Goal: Information Seeking & Learning: Find specific fact

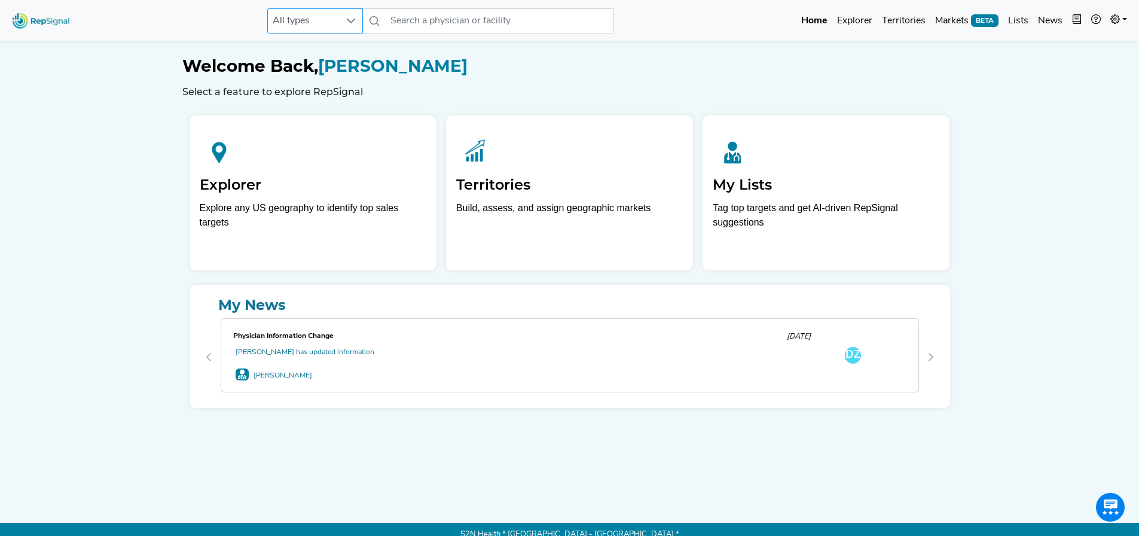
drag, startPoint x: 316, startPoint y: 22, endPoint x: 319, endPoint y: 32, distance: 10.0
click at [316, 22] on span "All types" at bounding box center [304, 21] width 72 height 24
click at [307, 77] on li "Physician" at bounding box center [315, 72] width 96 height 24
click at [428, 29] on input "text" at bounding box center [500, 20] width 228 height 25
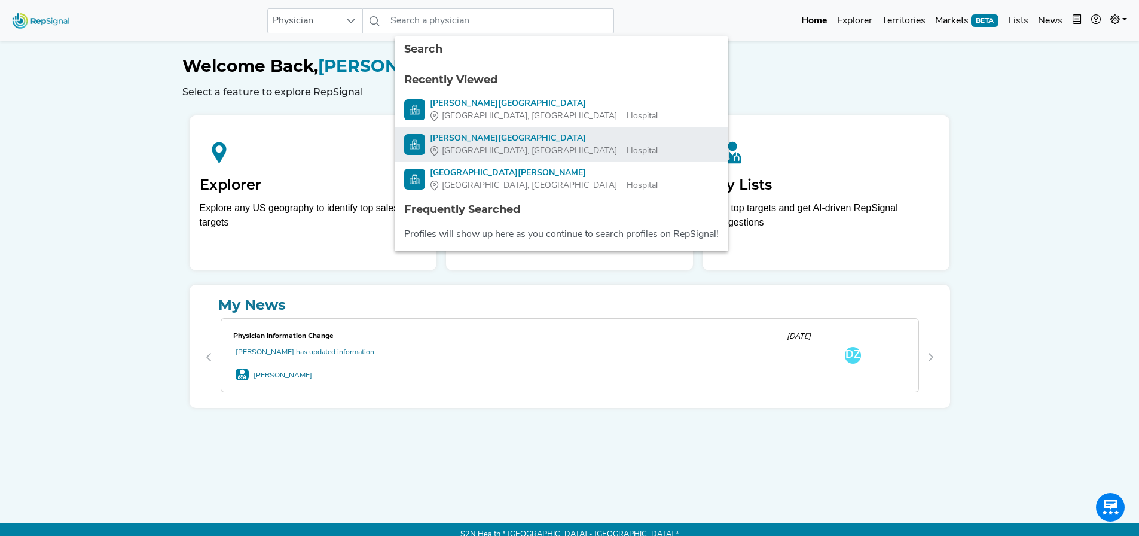
click at [499, 143] on div "[PERSON_NAME][GEOGRAPHIC_DATA]" at bounding box center [544, 138] width 228 height 13
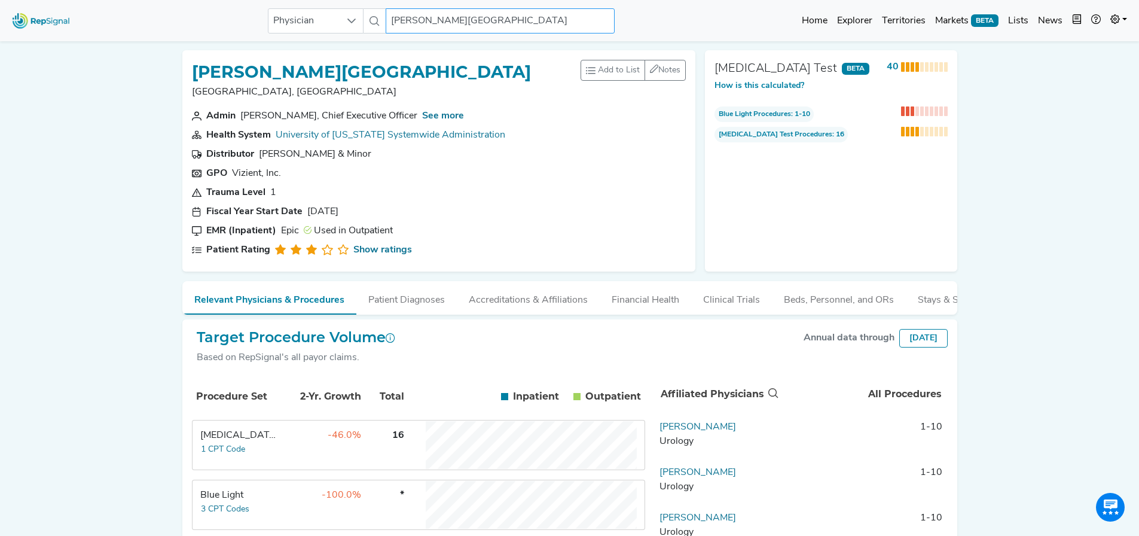
click at [486, 16] on input "[PERSON_NAME][GEOGRAPHIC_DATA]" at bounding box center [500, 20] width 228 height 25
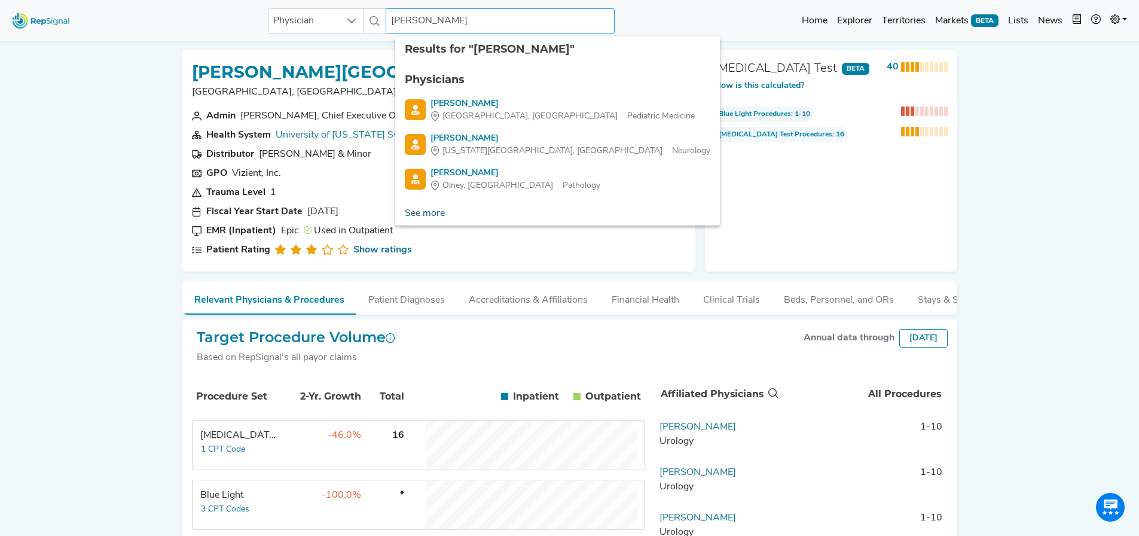
type input "[PERSON_NAME]"
click at [431, 209] on link "See more" at bounding box center [424, 214] width 59 height 24
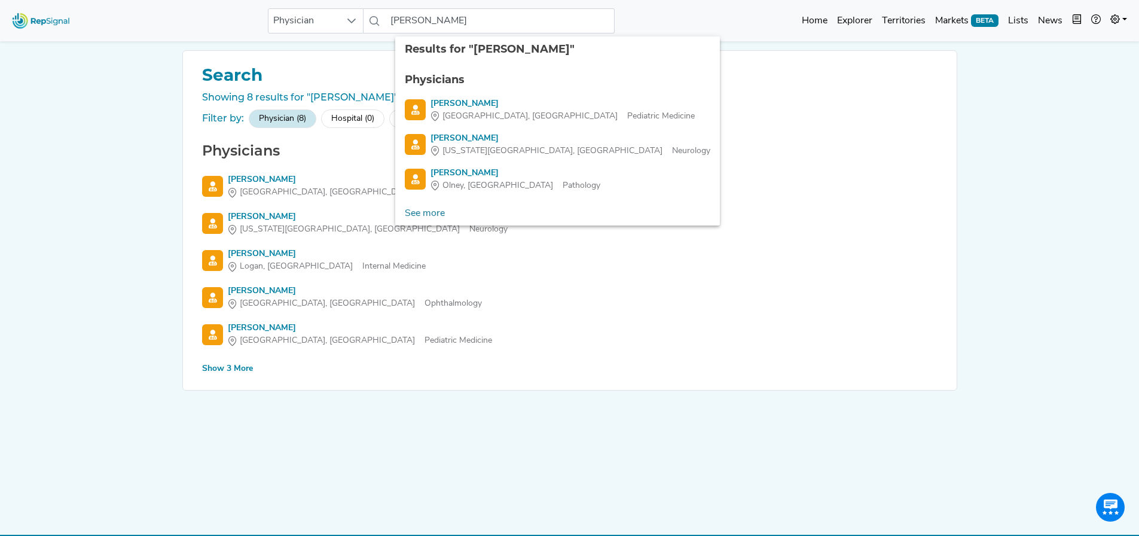
click at [65, 297] on div "Physician [PERSON_NAME] 4 results are available Home Explorer Territories Marke…" at bounding box center [569, 279] width 1139 height 558
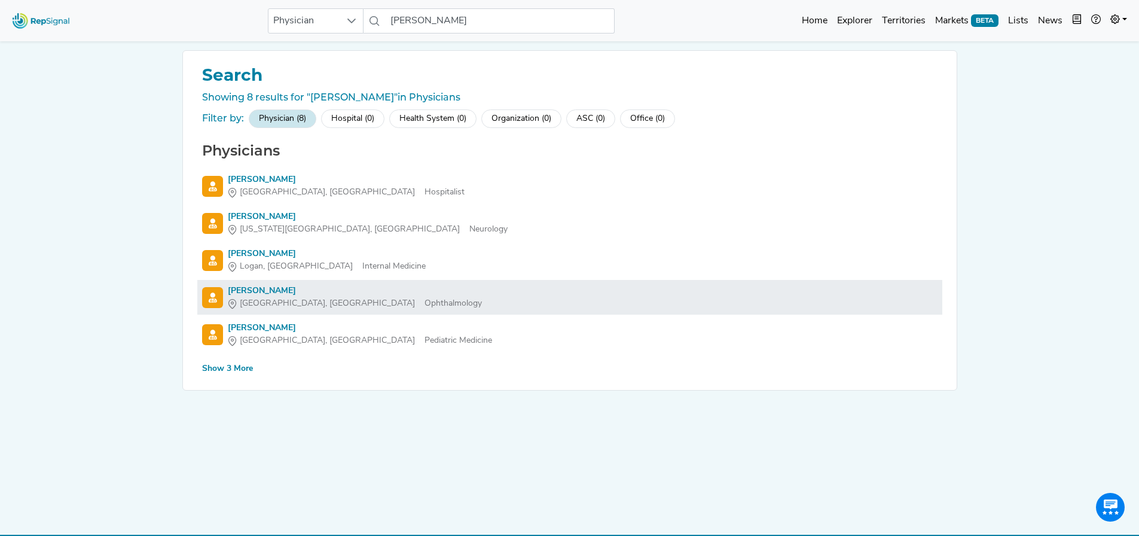
click at [228, 288] on div "[PERSON_NAME]" at bounding box center [355, 291] width 254 height 13
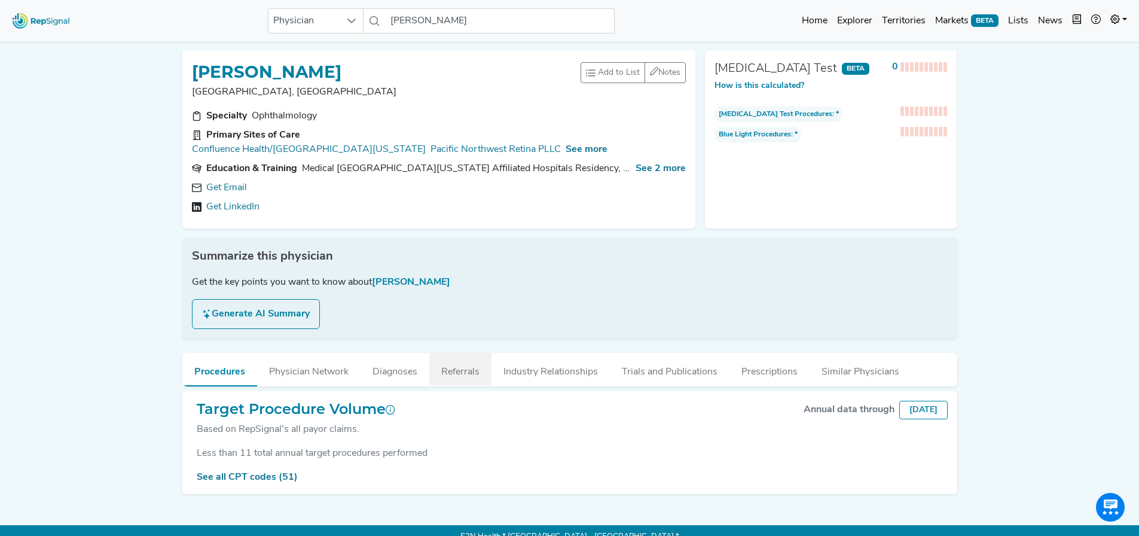
click at [445, 374] on button "Referrals" at bounding box center [460, 369] width 62 height 32
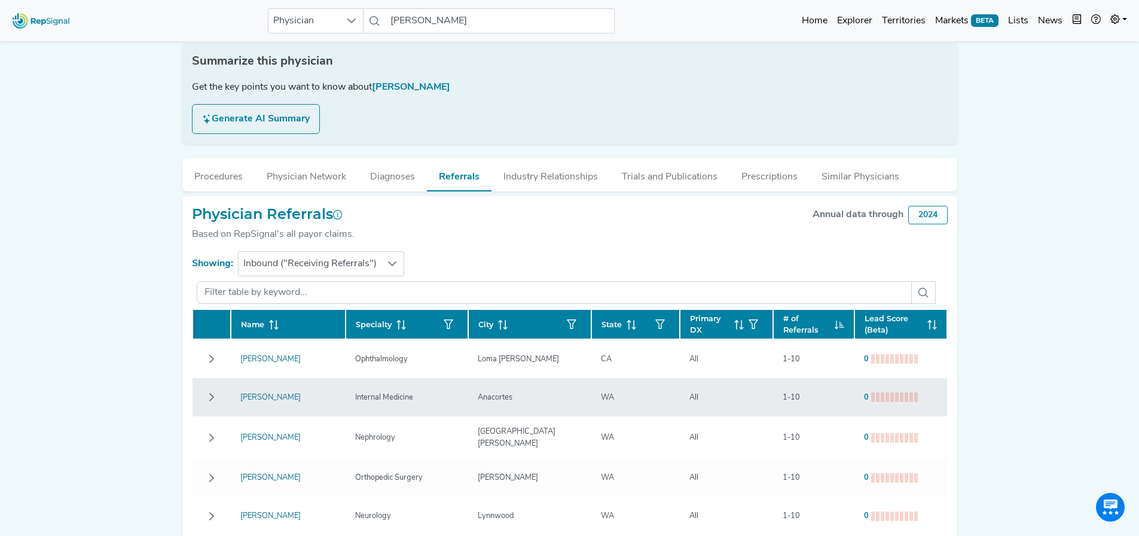
scroll to position [200, 9]
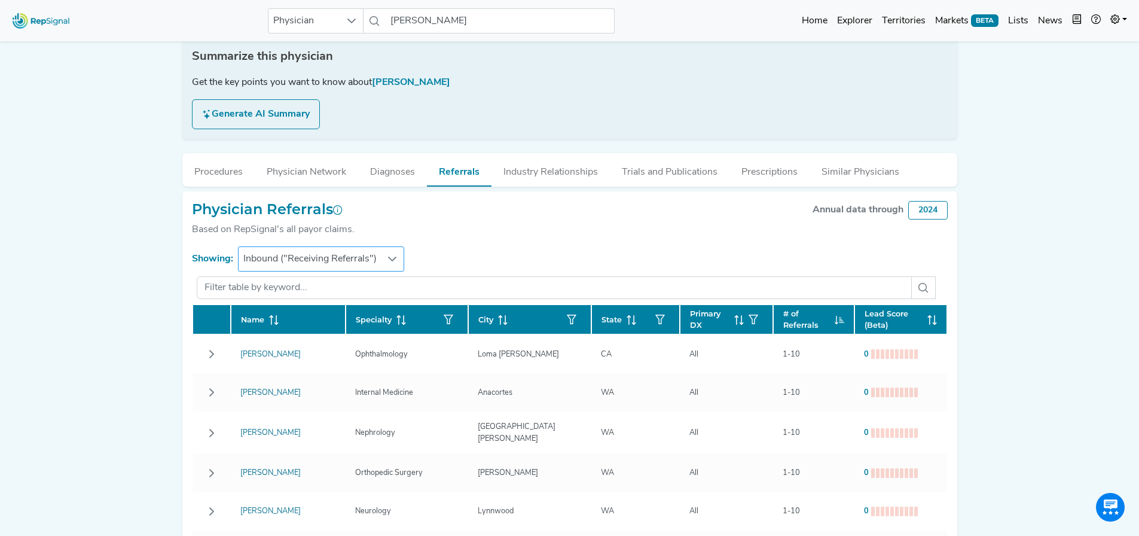
click at [387, 257] on icon at bounding box center [392, 259] width 10 height 10
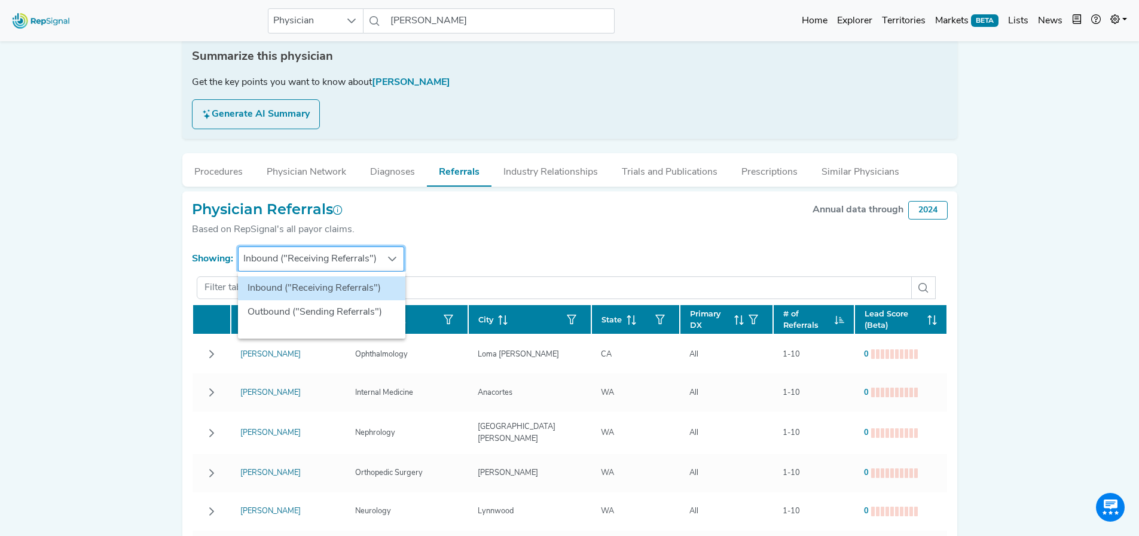
click at [457, 255] on section "Showing: Inbound ("Receiving Referrals")" at bounding box center [570, 258] width 756 height 25
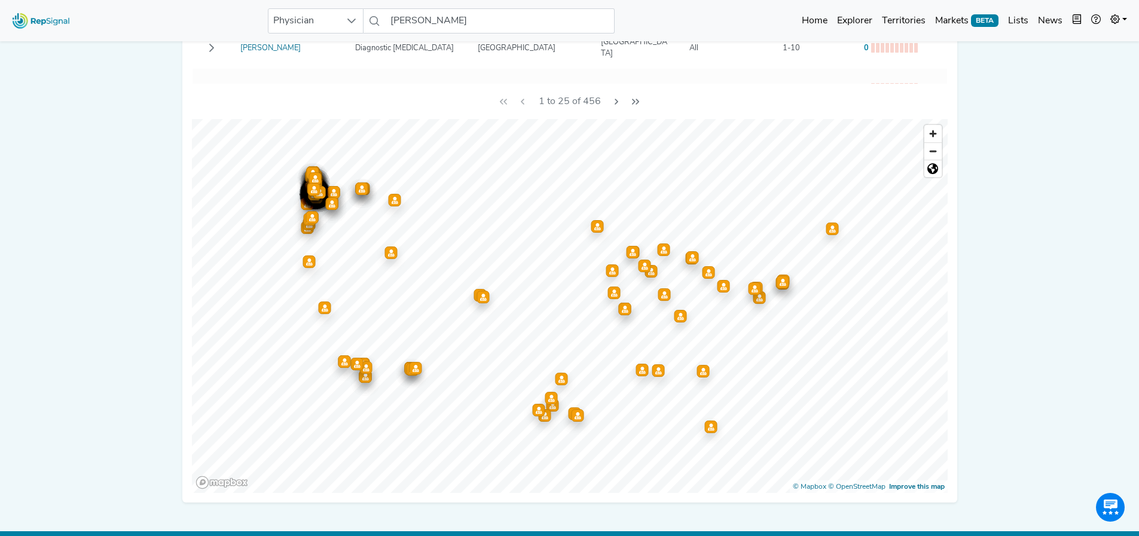
scroll to position [738, 9]
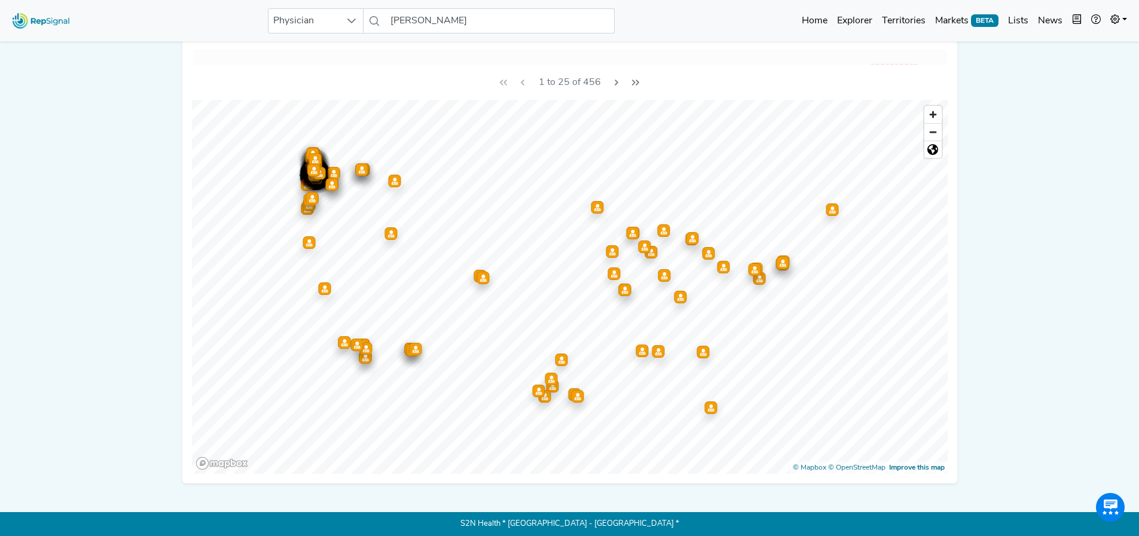
click at [621, 287] on icon "Map marker" at bounding box center [624, 289] width 7 height 7
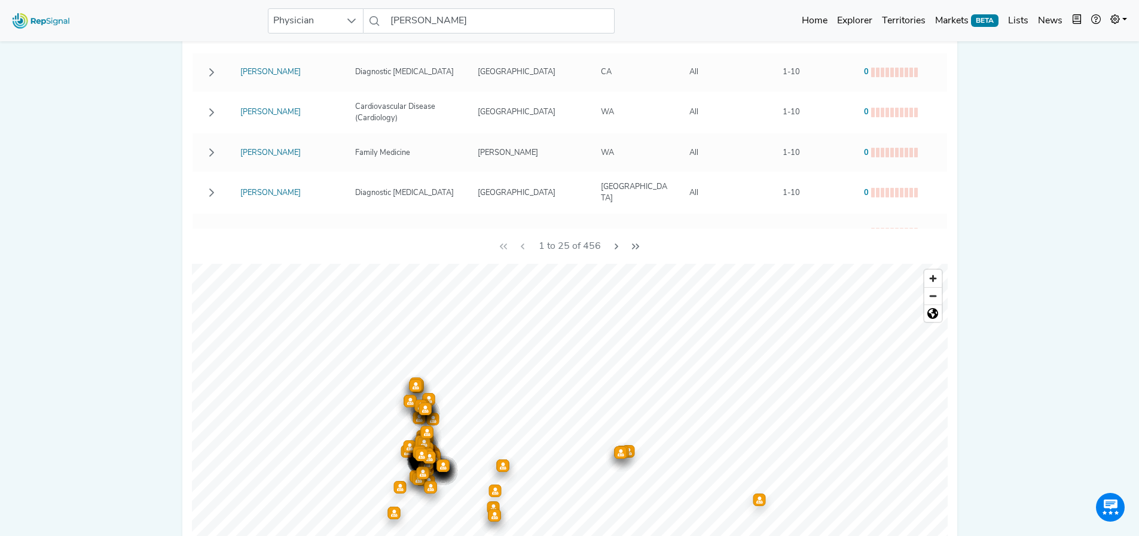
scroll to position [379, 9]
